Goal: Transaction & Acquisition: Purchase product/service

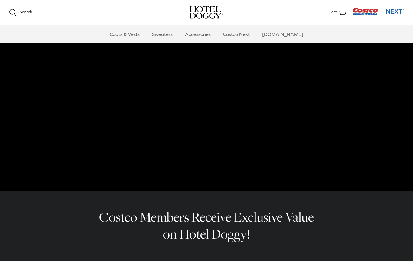
scroll to position [28, 0]
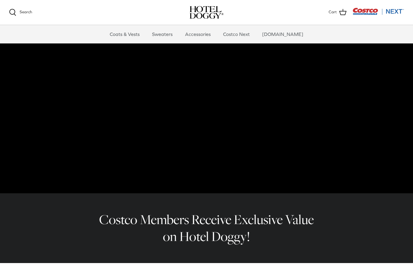
click at [206, 32] on link "Accessories" at bounding box center [198, 34] width 37 height 18
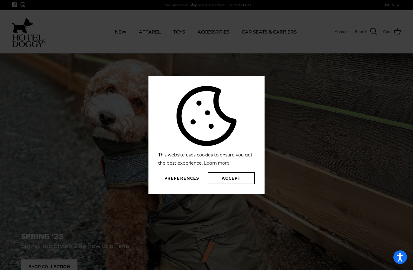
click at [177, 184] on button "Preferences" at bounding box center [181, 178] width 47 height 12
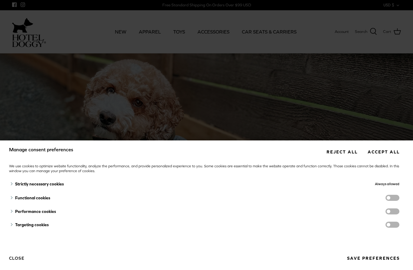
click at [390, 222] on span "targeting cookies" at bounding box center [393, 225] width 14 height 6
click at [399, 226] on input "targeting cookies" at bounding box center [399, 226] width 0 height 0
click at [388, 222] on span "targeting cookies" at bounding box center [393, 225] width 14 height 6
click at [399, 226] on input "targeting cookies" at bounding box center [399, 226] width 0 height 0
click at [342, 147] on button "Reject all" at bounding box center [342, 152] width 40 height 11
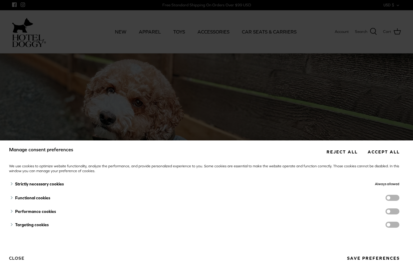
click at [343, 147] on button "Reject all" at bounding box center [342, 152] width 40 height 11
click at [342, 147] on button "Reject all" at bounding box center [342, 152] width 40 height 11
click at [341, 147] on button "Reject all" at bounding box center [342, 152] width 40 height 11
click at [256, 84] on div "Manage consent preferences Reject all Accept all We use cookies to optimize web…" at bounding box center [206, 135] width 413 height 270
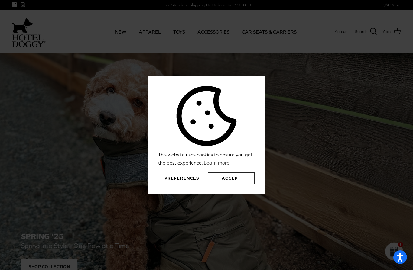
click at [226, 184] on button "Accept" at bounding box center [231, 178] width 47 height 12
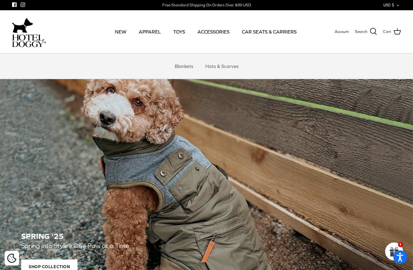
click at [256, 31] on link "CAR SEATS & CARRIERS" at bounding box center [270, 31] width 66 height 21
